Goal: Transaction & Acquisition: Purchase product/service

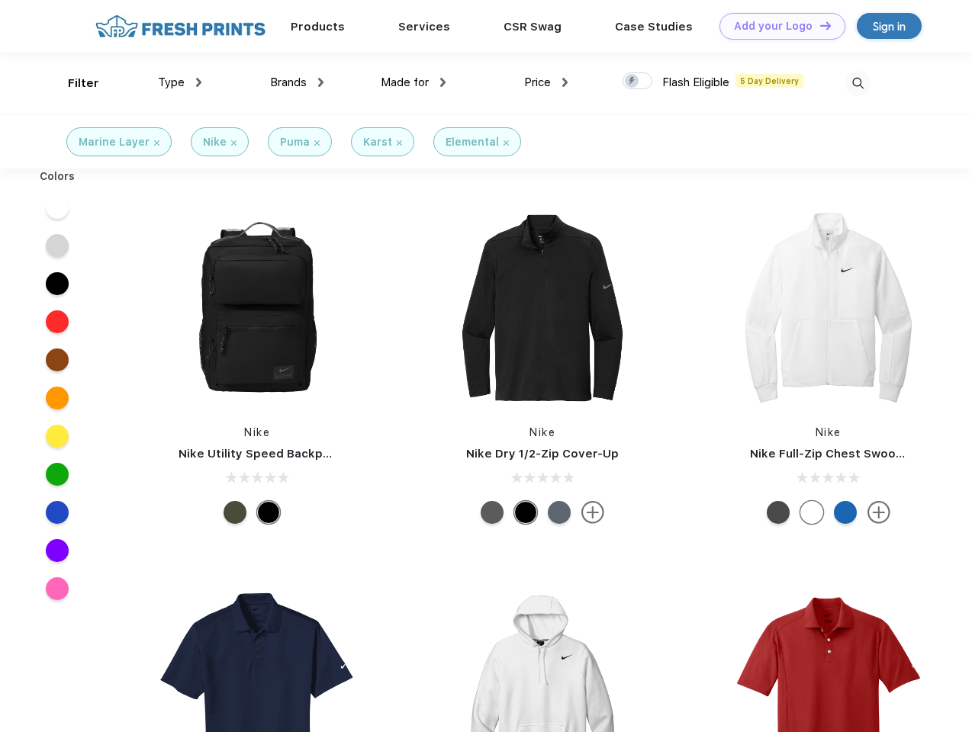
click at [776, 26] on link "Add your Logo Design Tool" at bounding box center [782, 26] width 126 height 27
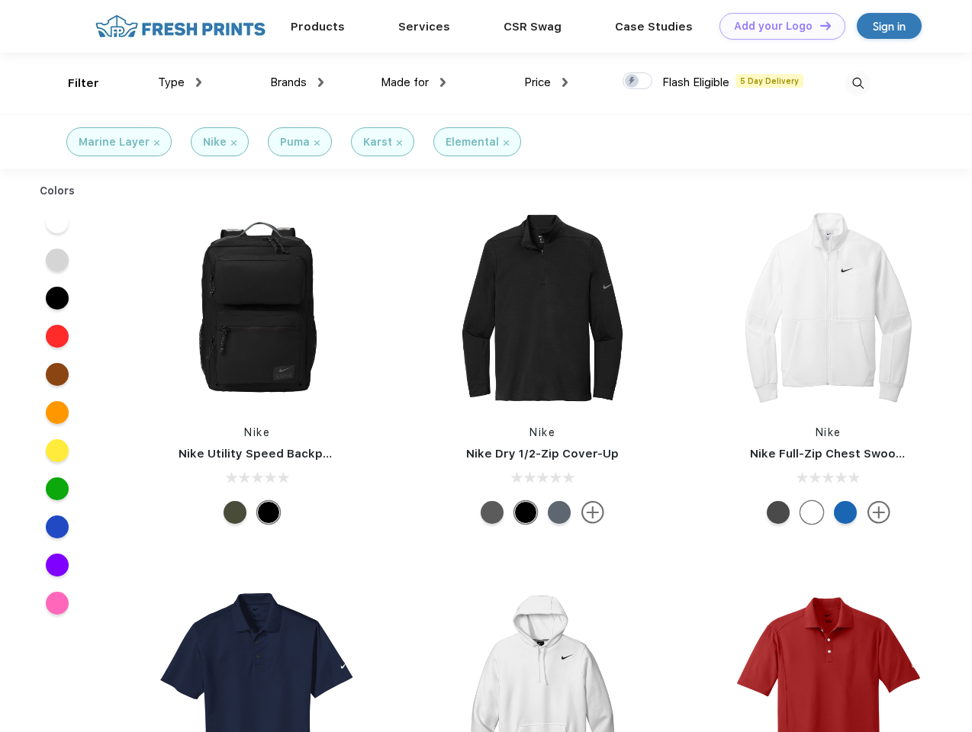
click at [0, 0] on div "Design Tool" at bounding box center [0, 0] width 0 height 0
click at [818, 25] on link "Add your Logo Design Tool" at bounding box center [782, 26] width 126 height 27
click at [73, 83] on div "Filter" at bounding box center [83, 84] width 31 height 18
click at [180, 82] on span "Type" at bounding box center [171, 82] width 27 height 14
click at [297, 82] on span "Brands" at bounding box center [288, 82] width 37 height 14
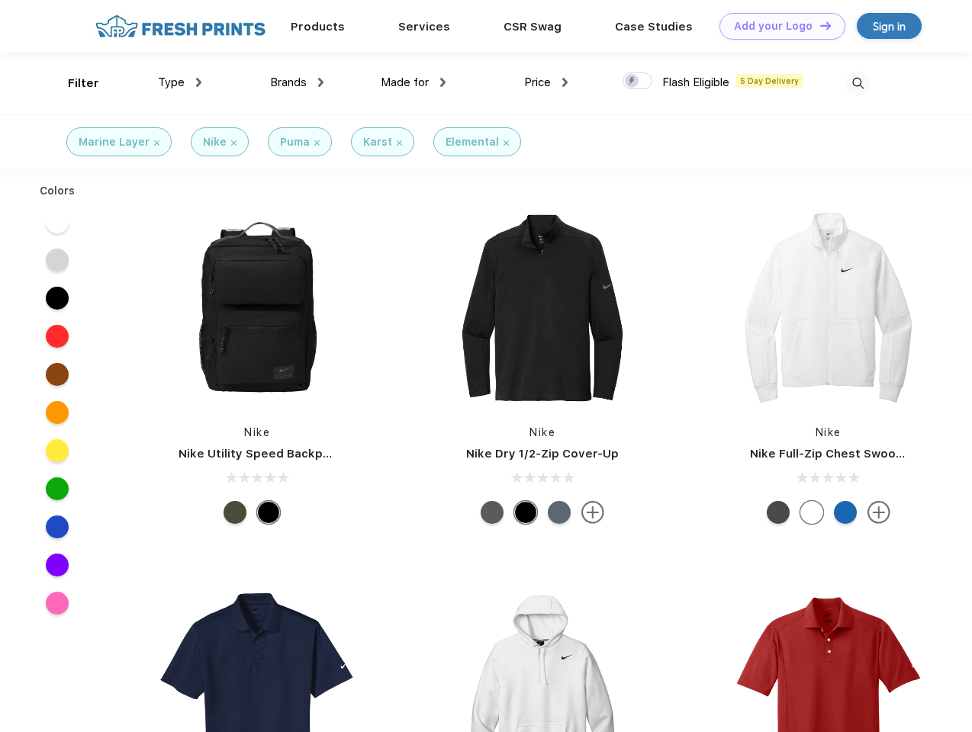
click at [413, 82] on span "Made for" at bounding box center [405, 82] width 48 height 14
click at [546, 82] on span "Price" at bounding box center [537, 82] width 27 height 14
click at [638, 82] on div at bounding box center [637, 80] width 30 height 17
click at [632, 82] on input "checkbox" at bounding box center [627, 77] width 10 height 10
click at [857, 83] on img at bounding box center [857, 83] width 25 height 25
